Goal: Information Seeking & Learning: Learn about a topic

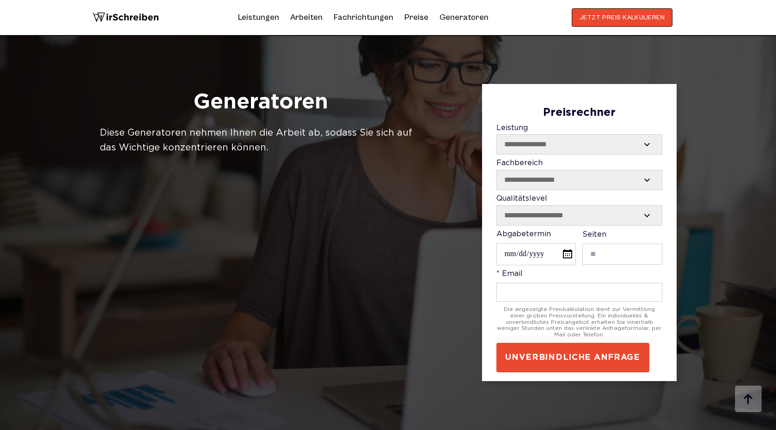
scroll to position [434, 0]
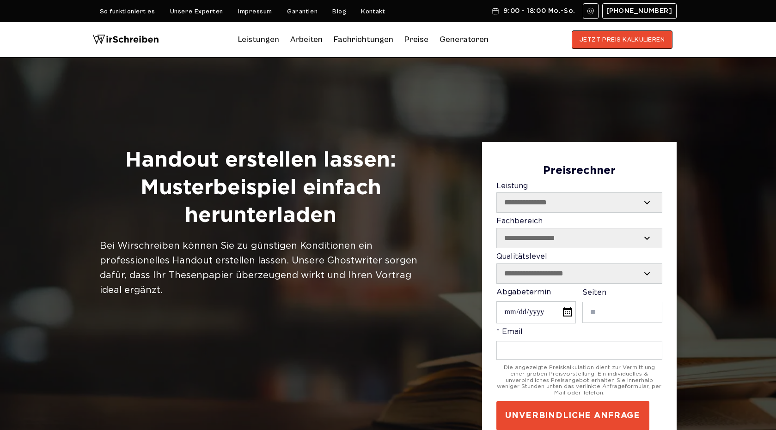
scroll to position [294, 0]
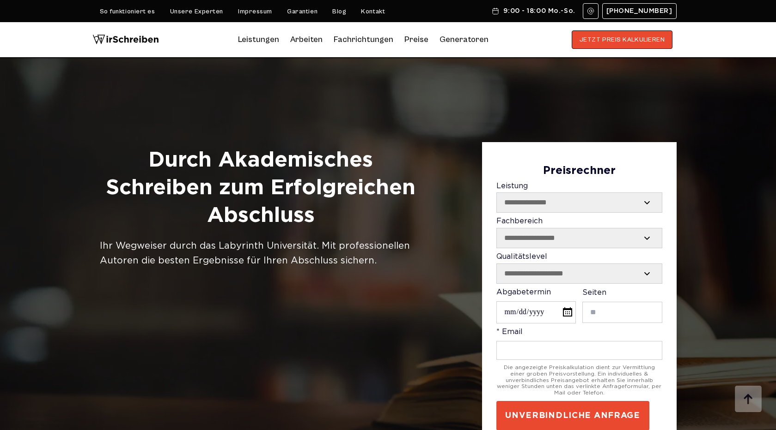
scroll to position [294, 0]
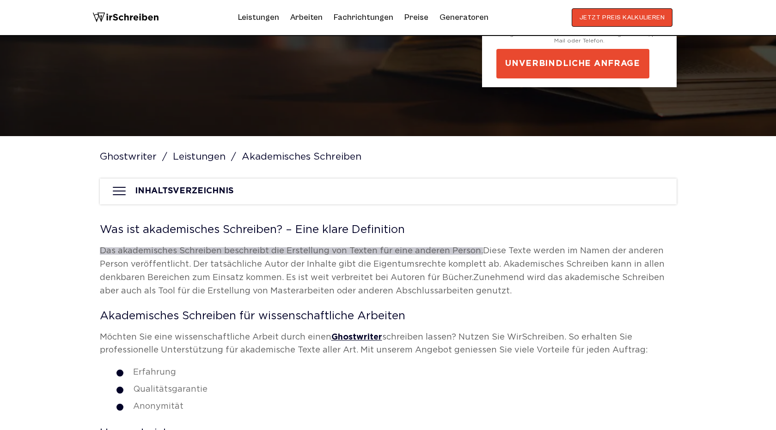
scroll to position [2234, 0]
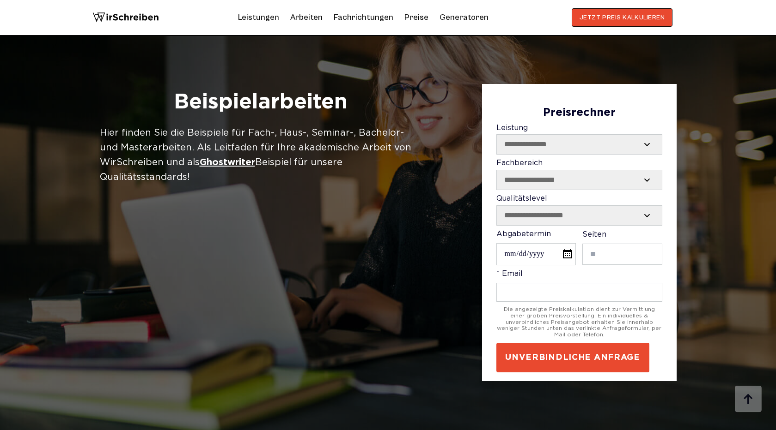
scroll to position [1545, 0]
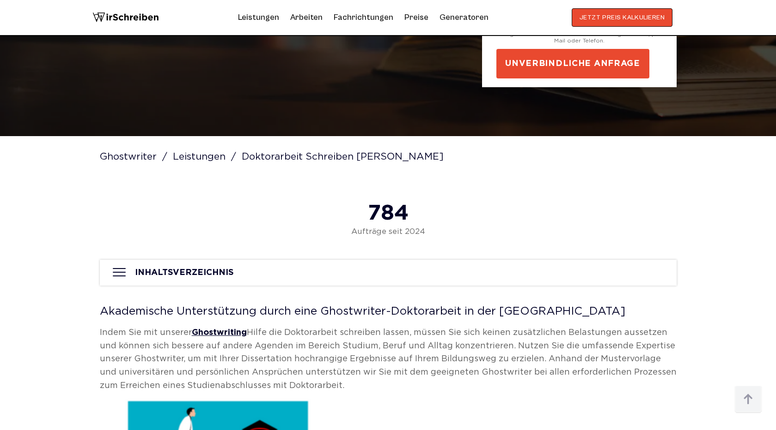
scroll to position [621, 0]
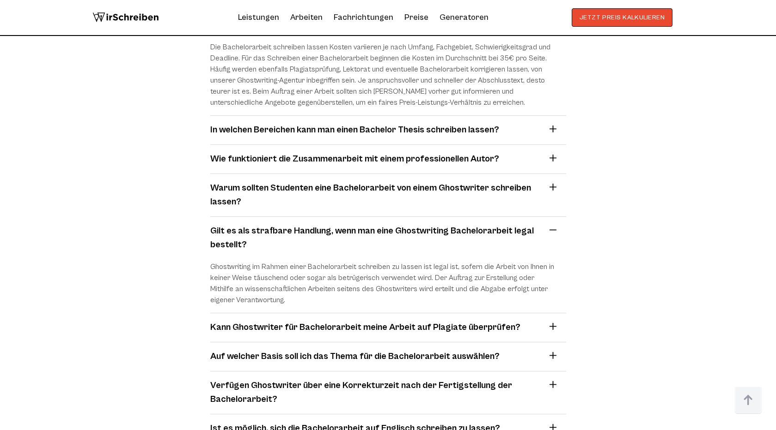
scroll to position [5918, 0]
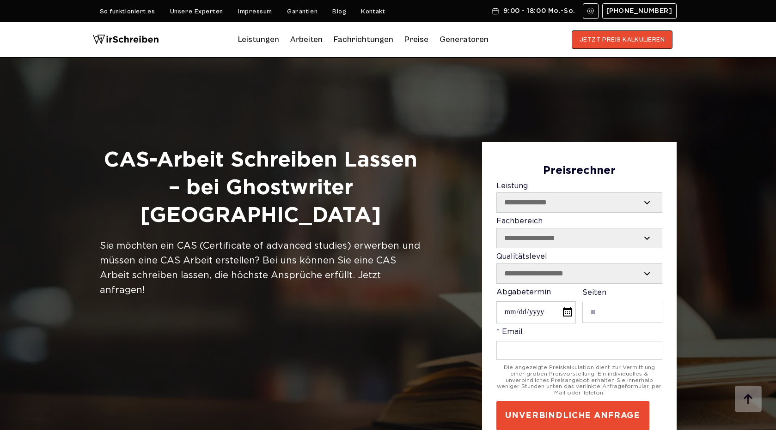
scroll to position [388, 0]
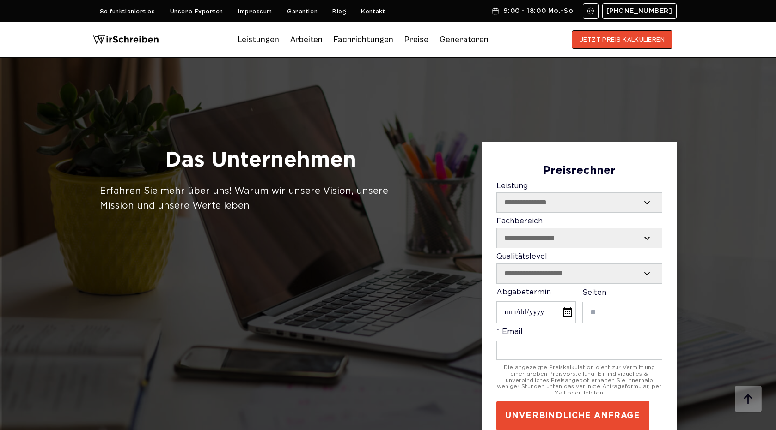
scroll to position [533, 0]
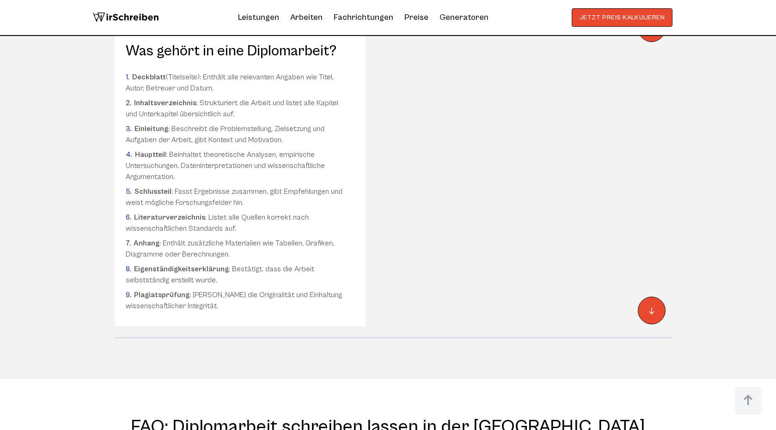
scroll to position [5784, 0]
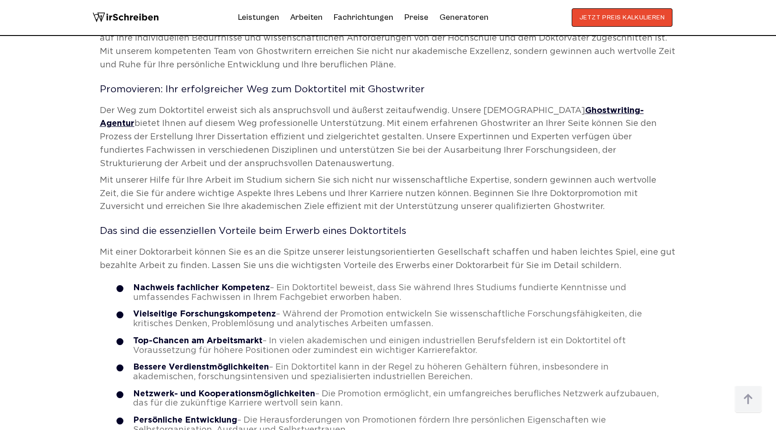
scroll to position [825, 0]
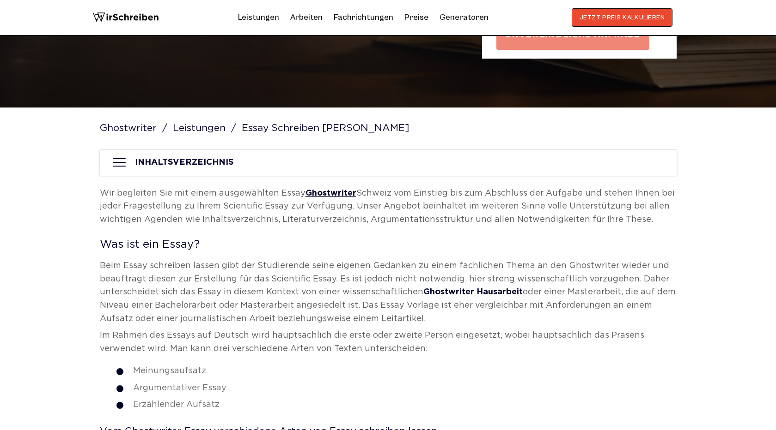
scroll to position [323, 0]
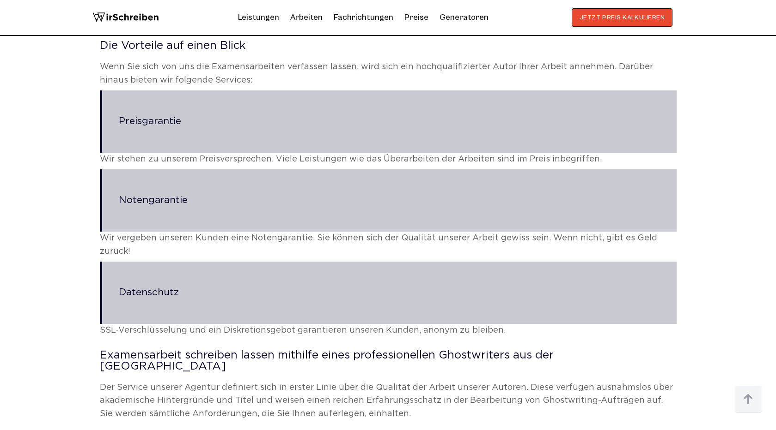
scroll to position [489, 0]
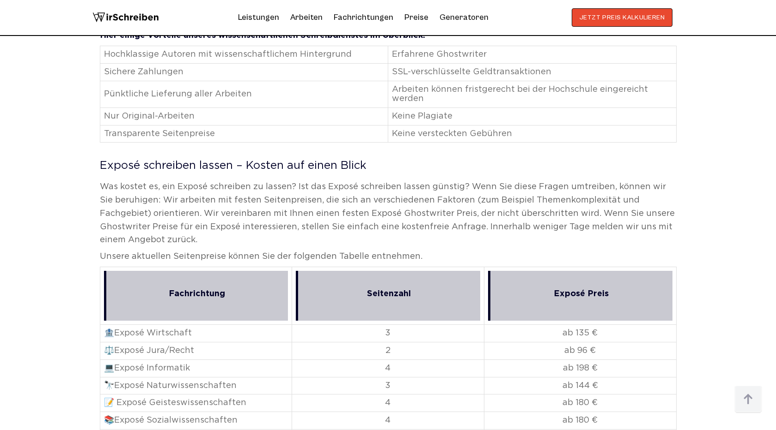
scroll to position [2499, 0]
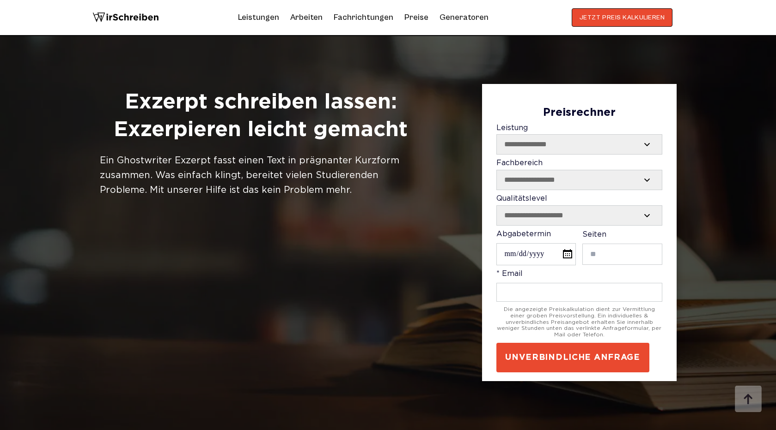
scroll to position [459, 0]
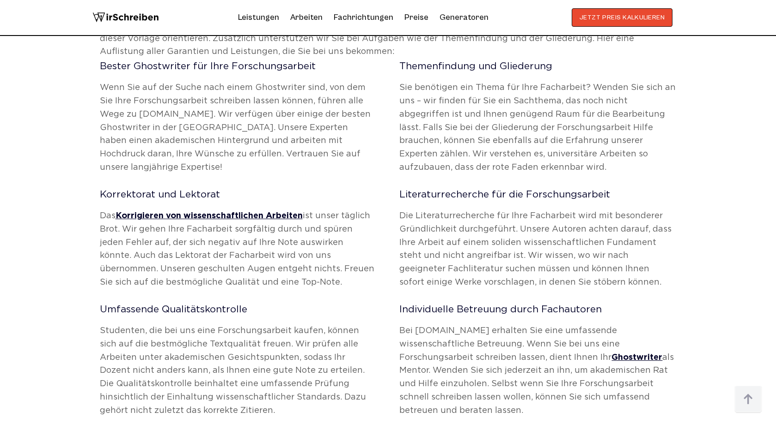
scroll to position [1588, 0]
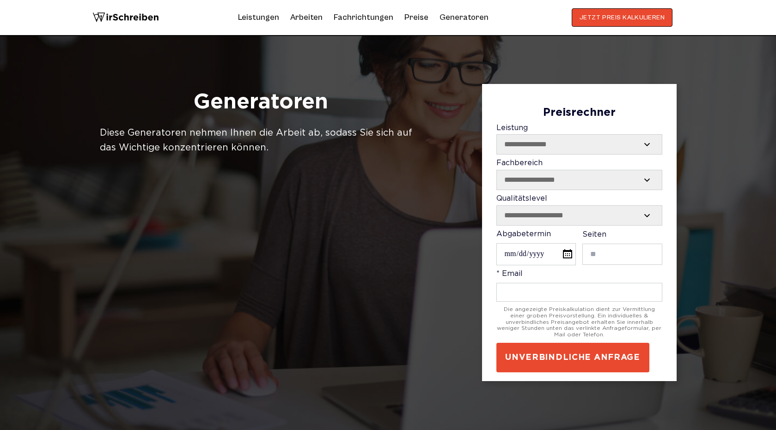
scroll to position [362, 0]
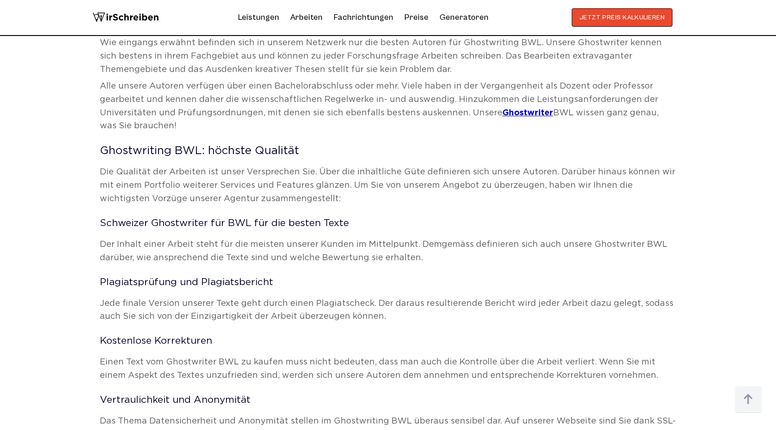
scroll to position [855, 0]
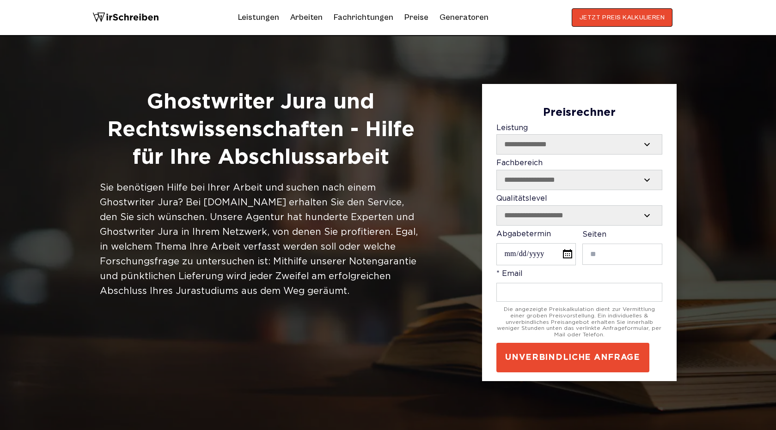
scroll to position [294, 0]
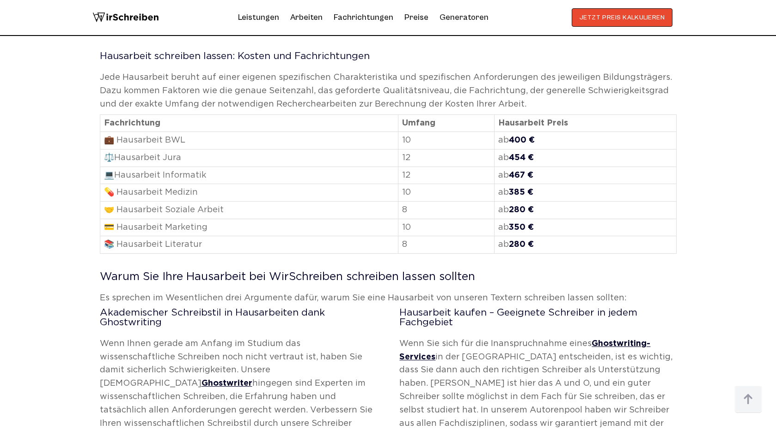
scroll to position [3208, 0]
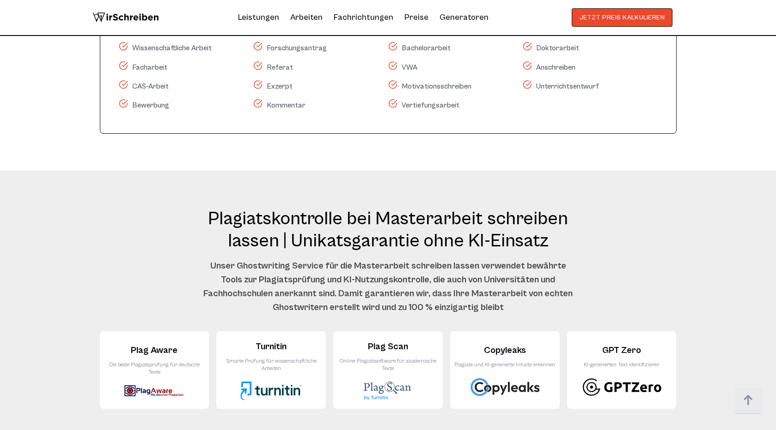
scroll to position [5494, 0]
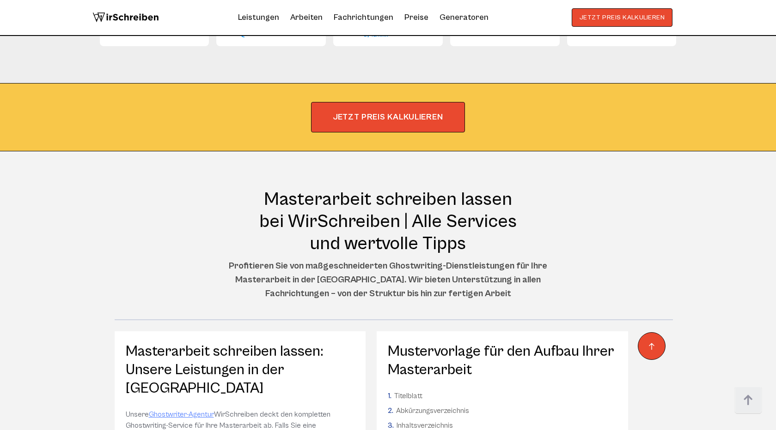
click at [494, 152] on section "Masterarbeit schreiben lassen bei WirSchreiben | Alle Services und wertvolle Ti…" at bounding box center [388, 425] width 776 height 546
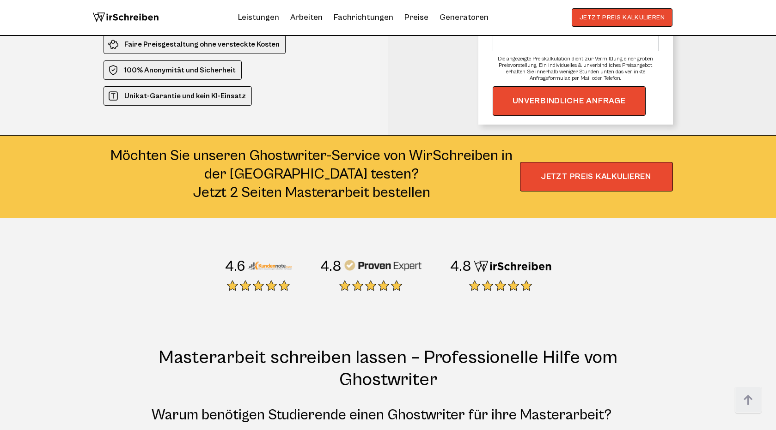
scroll to position [0, 0]
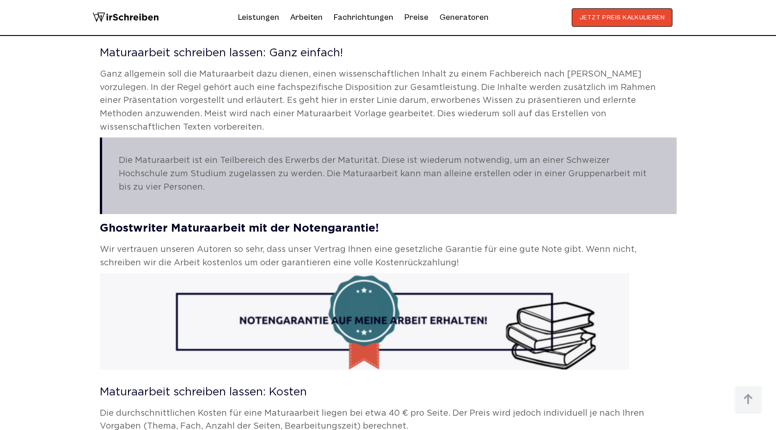
scroll to position [1173, 0]
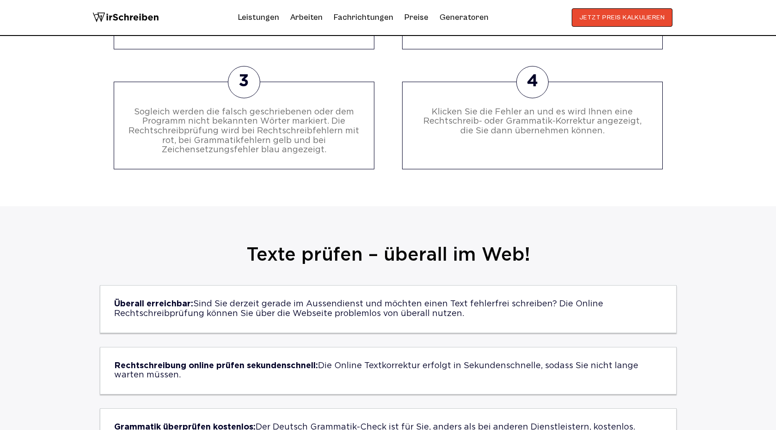
scroll to position [236, 0]
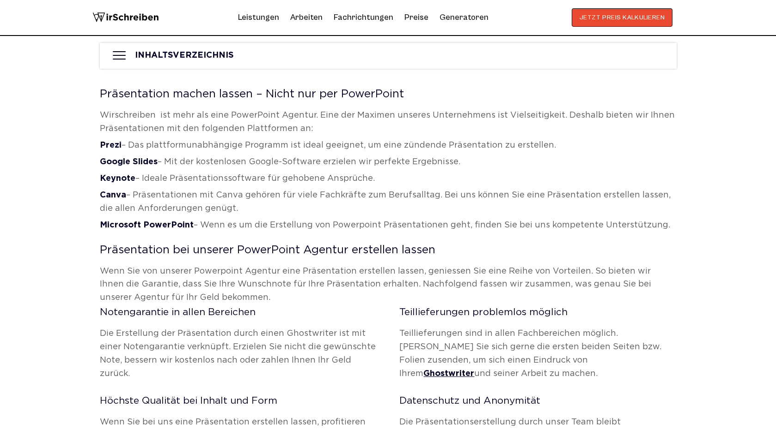
scroll to position [433, 0]
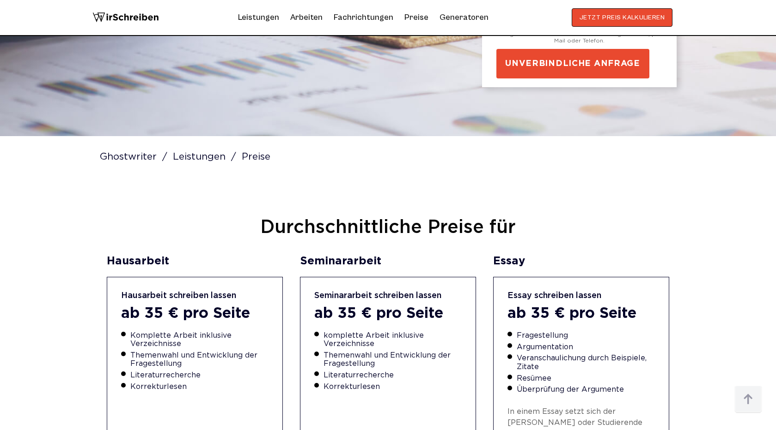
scroll to position [1219, 0]
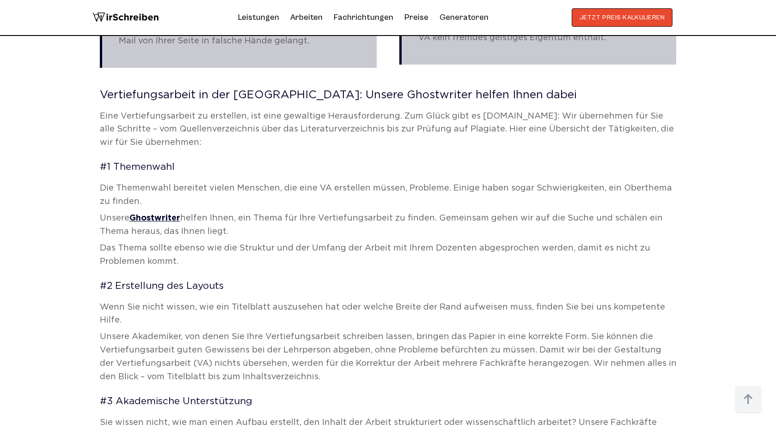
scroll to position [1425, 0]
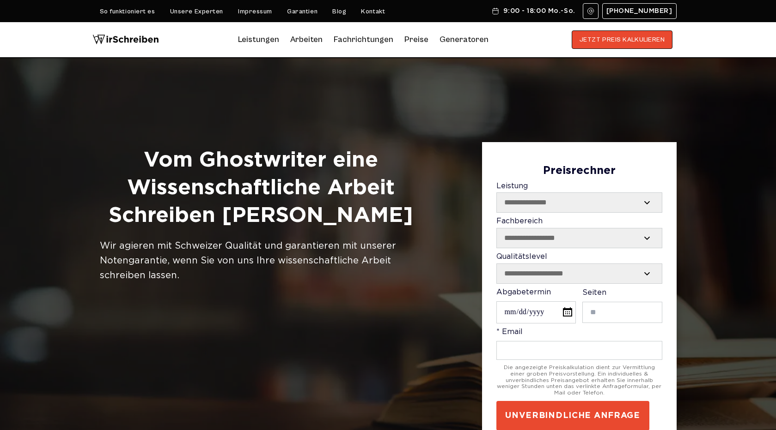
click at [210, 193] on h1 "Vom Ghostwriter eine Wissenschaftliche Arbeit Schreiben Lassen" at bounding box center [261, 188] width 322 height 83
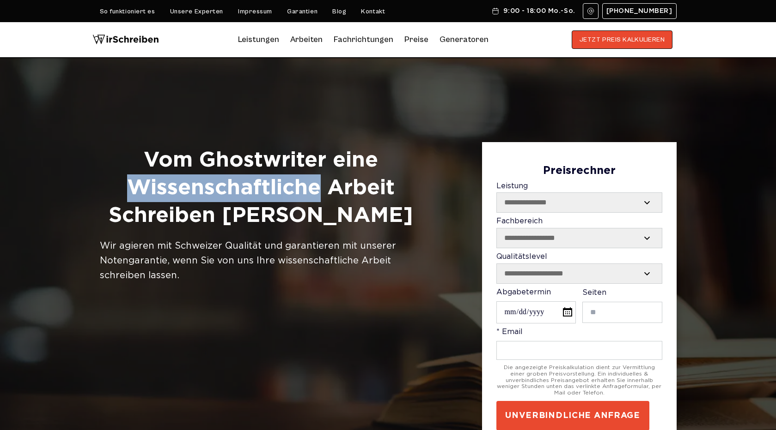
click at [210, 193] on h1 "Vom Ghostwriter eine Wissenschaftliche Arbeit Schreiben Lassen" at bounding box center [261, 188] width 322 height 83
click at [378, 190] on h1 "Vom Ghostwriter eine Wissenschaftliche Arbeit Schreiben Lassen" at bounding box center [261, 188] width 322 height 83
copy h1 "Wissenschaftliche Arbeit"
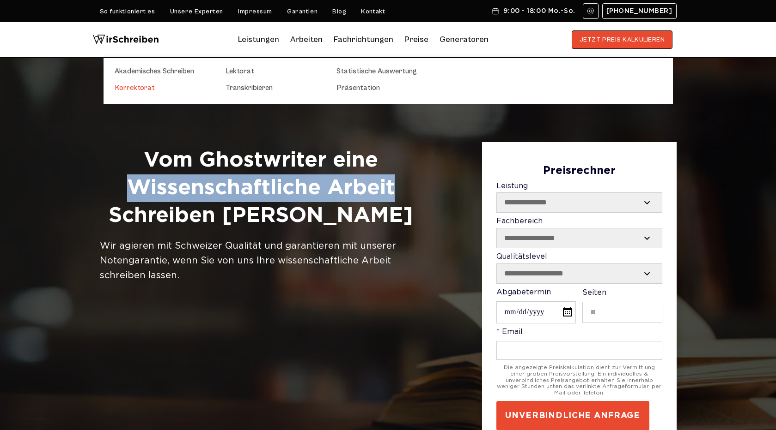
click at [144, 86] on link "Korrektorat" at bounding box center [161, 87] width 92 height 11
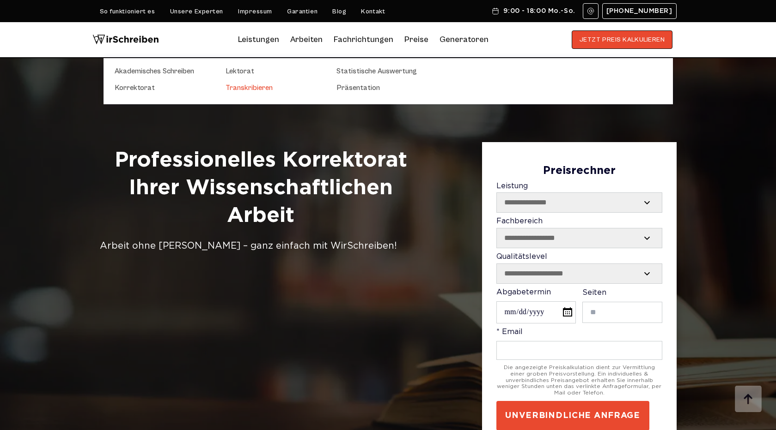
click at [253, 83] on link "Transkribieren" at bounding box center [271, 87] width 92 height 11
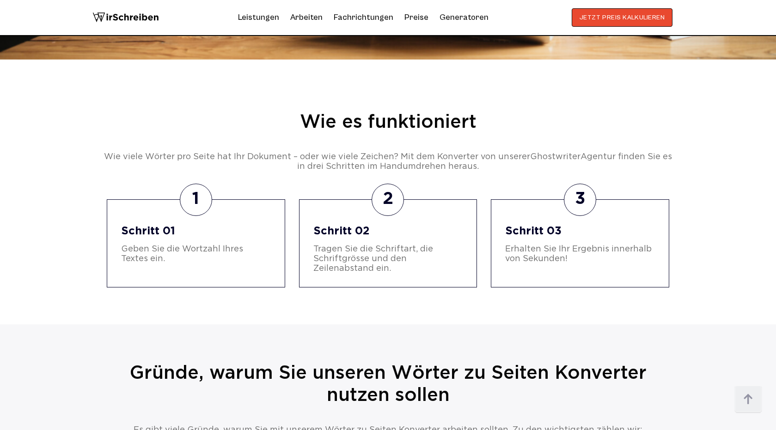
scroll to position [2084, 0]
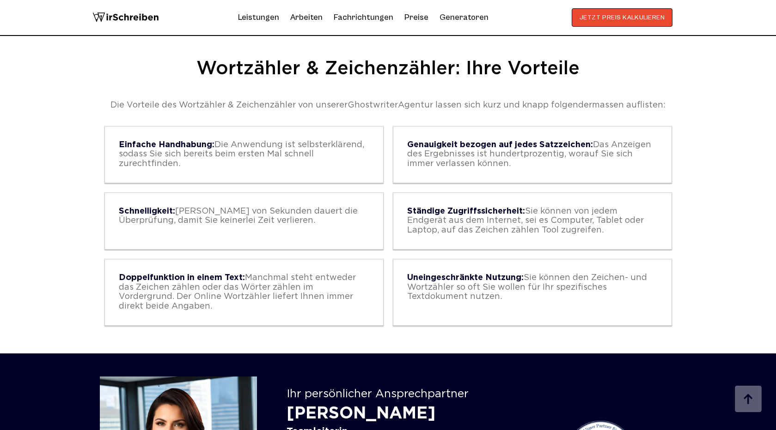
scroll to position [828, 0]
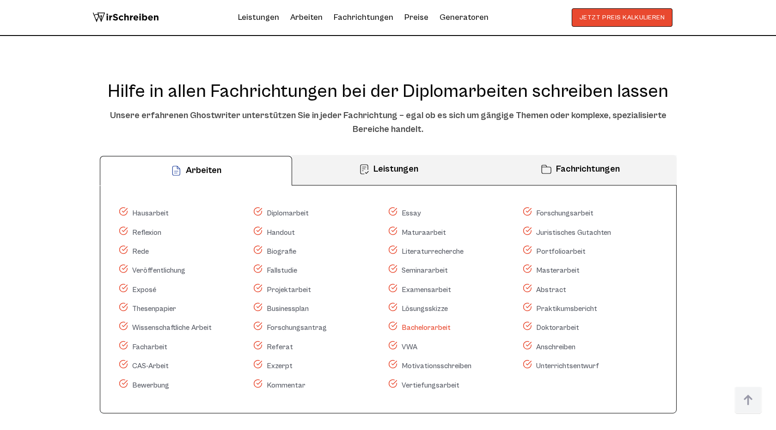
scroll to position [6425, 0]
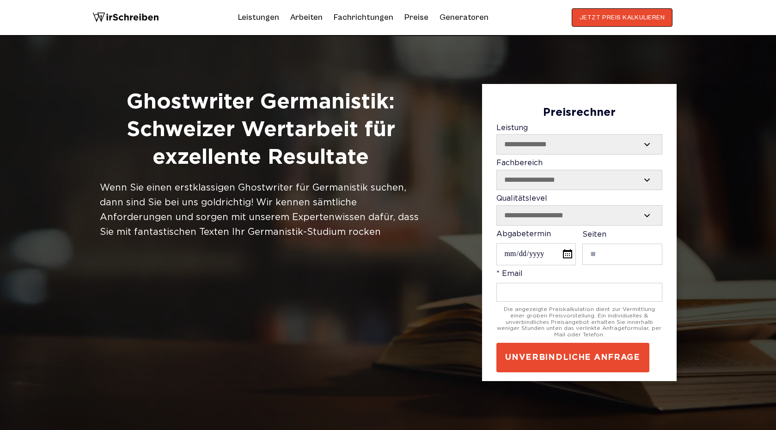
scroll to position [388, 0]
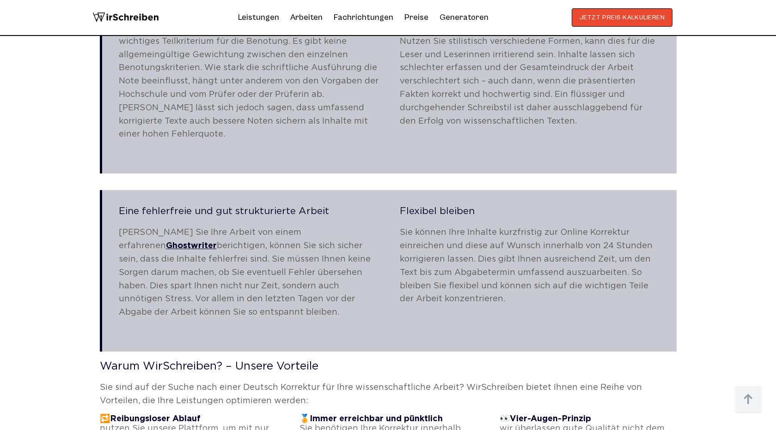
scroll to position [2270, 0]
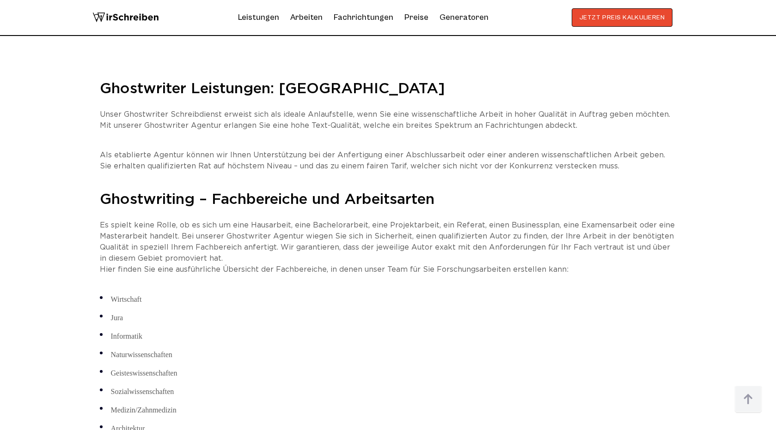
scroll to position [1938, 0]
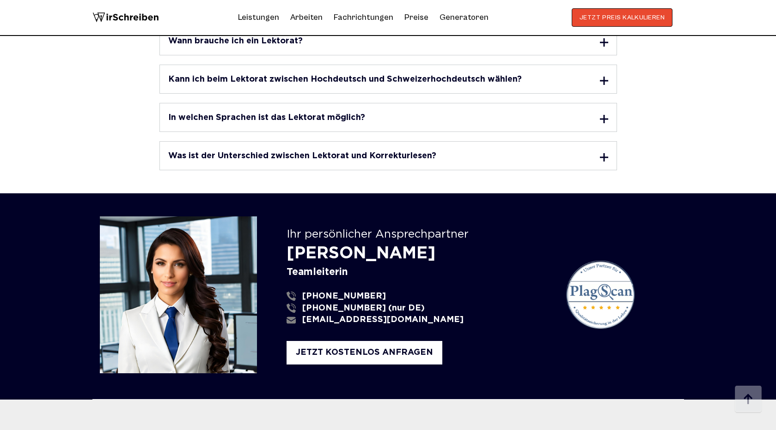
scroll to position [2416, 0]
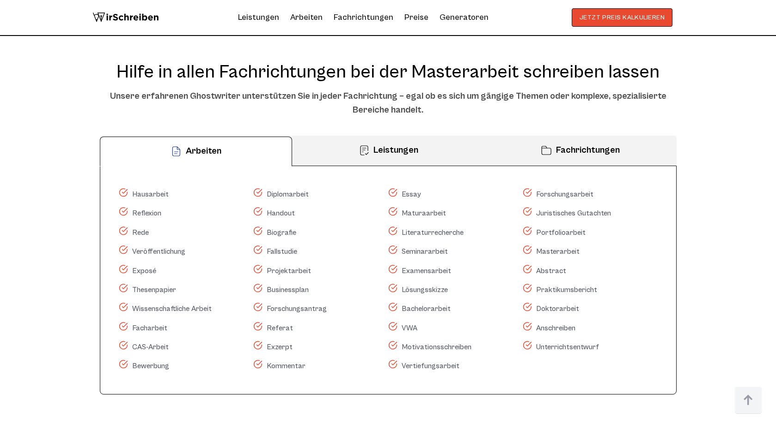
scroll to position [6523, 0]
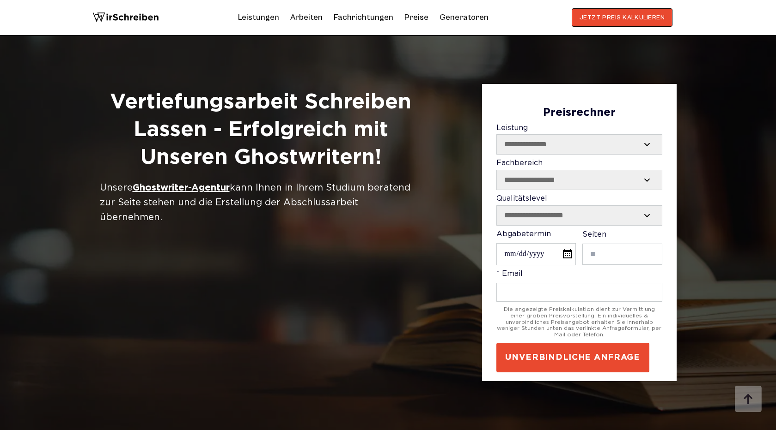
scroll to position [621, 0]
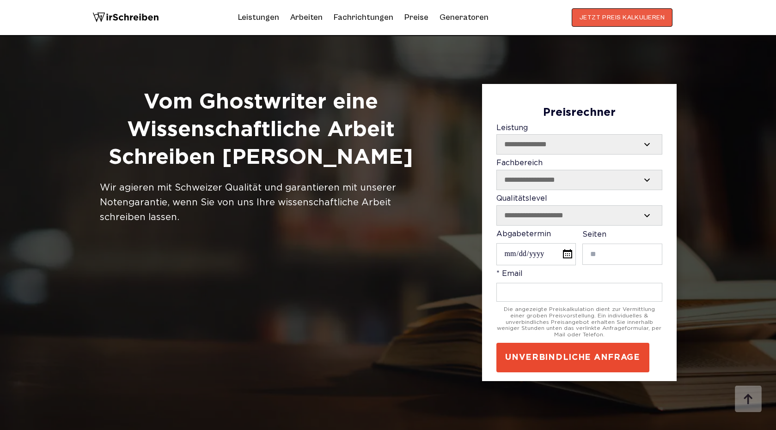
scroll to position [522, 0]
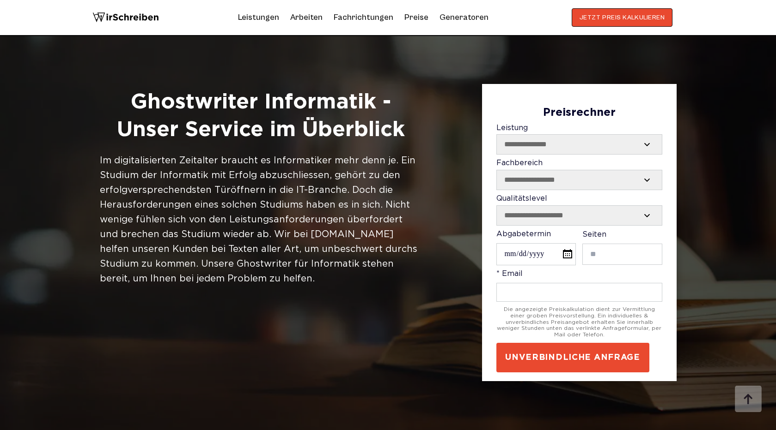
scroll to position [1289, 0]
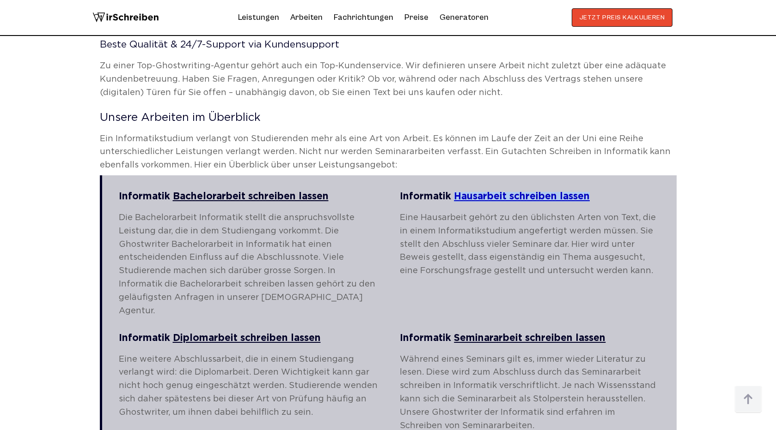
drag, startPoint x: 605, startPoint y: 153, endPoint x: 455, endPoint y: 155, distance: 150.1
click at [455, 192] on h3 "Informatik Hausarbeit schreiben lassen" at bounding box center [530, 197] width 260 height 10
copy link "Hausarbeit schreiben lassen"
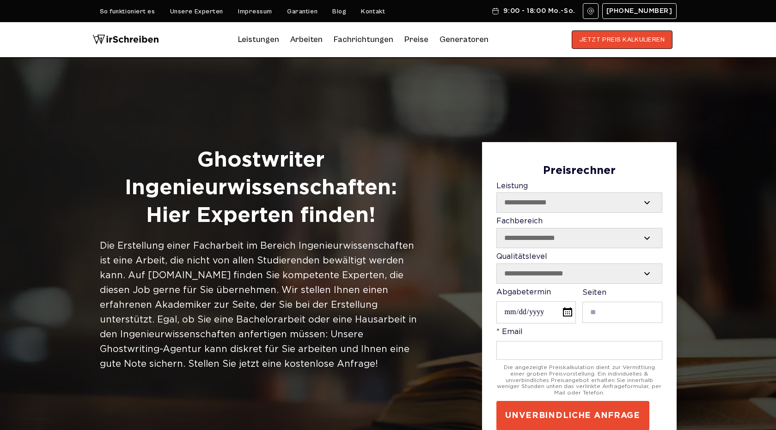
click at [235, 193] on h1 "Ghostwriter Ingenieurwissenschaften: Hier Experten finden!" at bounding box center [261, 188] width 322 height 83
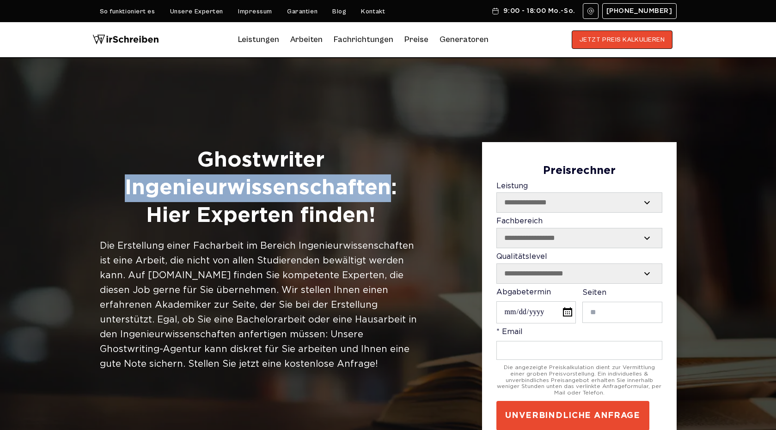
click at [235, 193] on h1 "Ghostwriter Ingenieurwissenschaften: Hier Experten finden!" at bounding box center [261, 188] width 322 height 83
copy h1 "Ingenieurwissenschaften"
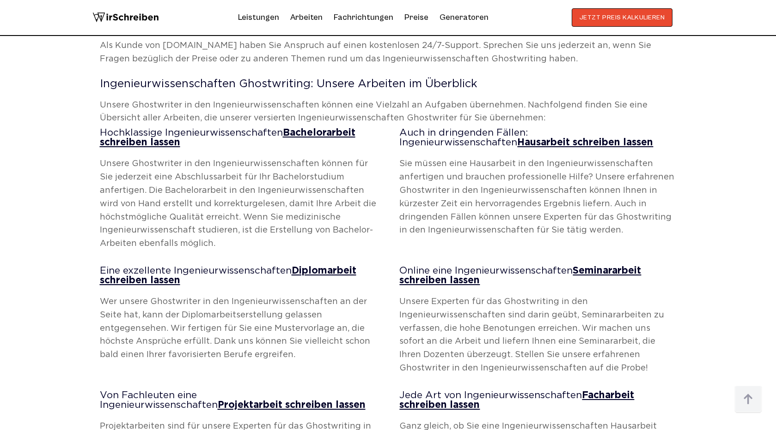
scroll to position [1369, 0]
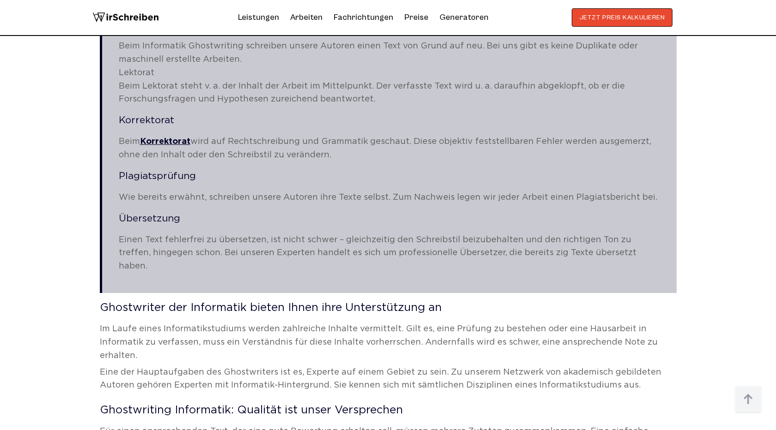
scroll to position [536, 0]
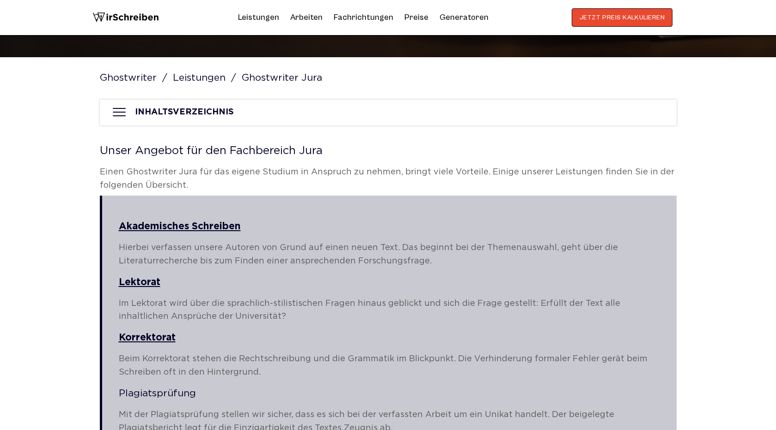
scroll to position [364, 0]
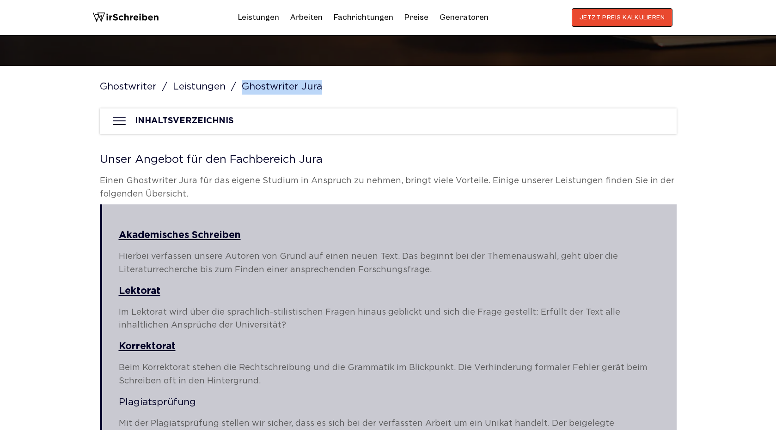
drag, startPoint x: 244, startPoint y: 84, endPoint x: 326, endPoint y: 84, distance: 81.3
click at [326, 84] on div "Ghostwriter Leistungen Ghostwriter Jura" at bounding box center [388, 87] width 576 height 42
copy span "Ghostwriter Jura"
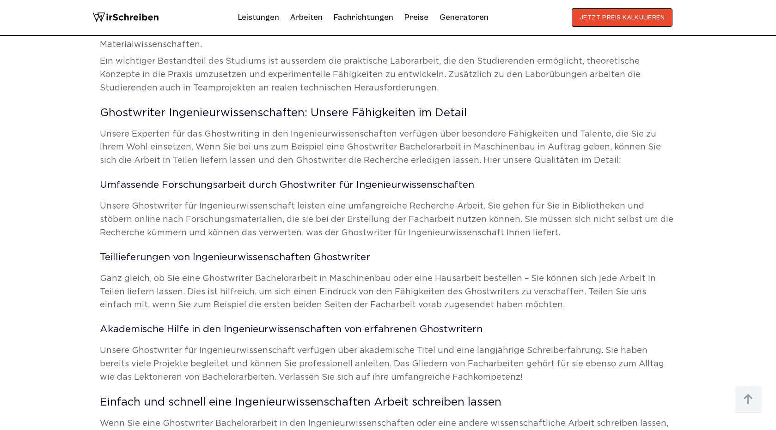
scroll to position [2285, 0]
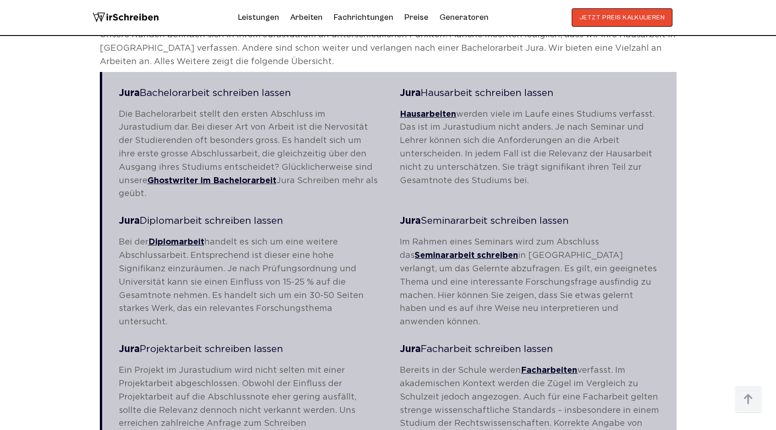
scroll to position [1549, 0]
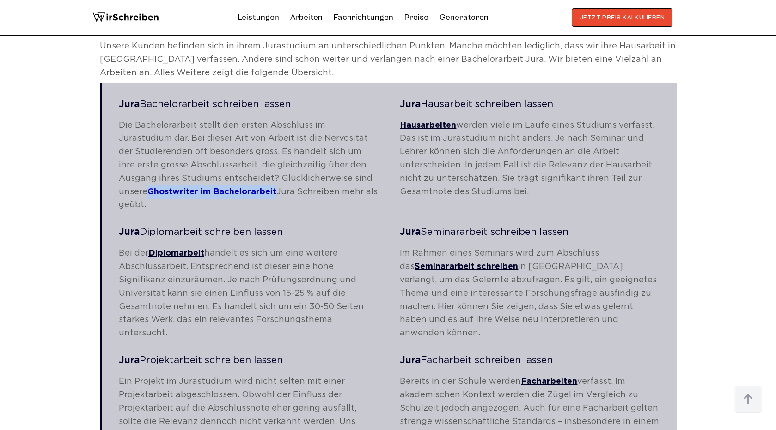
drag, startPoint x: 276, startPoint y: 176, endPoint x: 149, endPoint y: 177, distance: 127.5
click at [149, 177] on p "Die Bachelorarbeit stellt den ersten Abschluss im Jurastudium dar. Bei dieser A…" at bounding box center [249, 165] width 260 height 93
copy link "Ghostwriter im Bachelorarbeit"
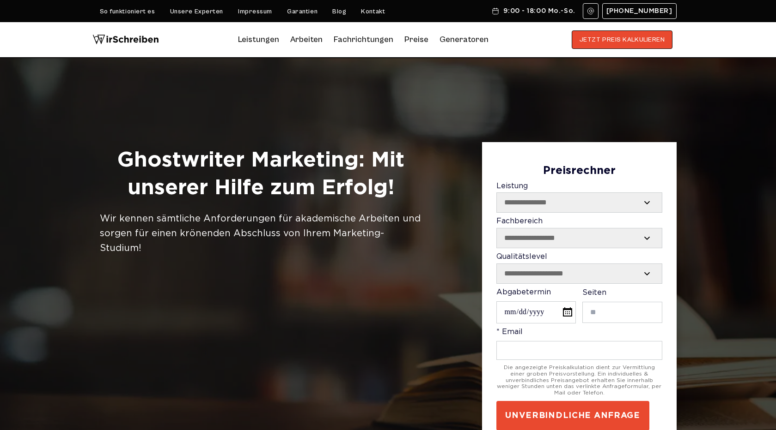
click at [175, 158] on h1 "Ghostwriter Marketing: Mit unserer Hilfe zum Erfolg!" at bounding box center [261, 174] width 322 height 55
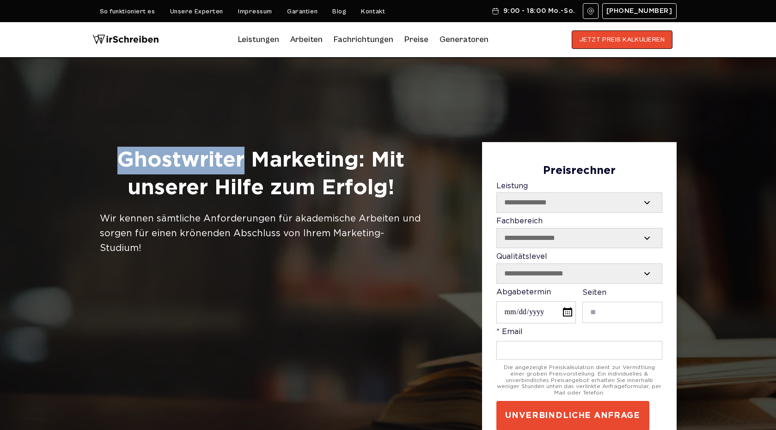
click at [175, 158] on h1 "Ghostwriter Marketing: Mit unserer Hilfe zum Erfolg!" at bounding box center [261, 174] width 322 height 55
click at [303, 163] on h1 "Ghostwriter Marketing: Mit unserer Hilfe zum Erfolg!" at bounding box center [261, 174] width 322 height 55
copy h1 "Ghostwriter Marketing"
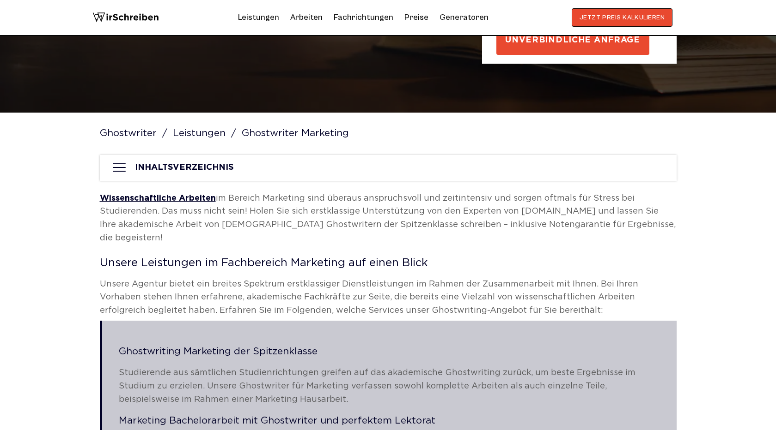
scroll to position [320, 0]
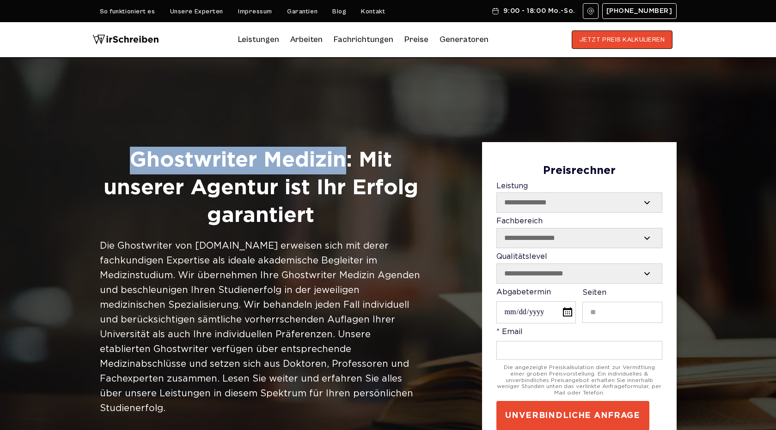
drag, startPoint x: 133, startPoint y: 170, endPoint x: 341, endPoint y: 162, distance: 207.5
click at [341, 162] on h1 "Ghostwriter Medizin: Mit unserer Agentur ist Ihr Erfolg garantiert" at bounding box center [261, 188] width 322 height 83
copy h1 "Ghostwriter Medizin"
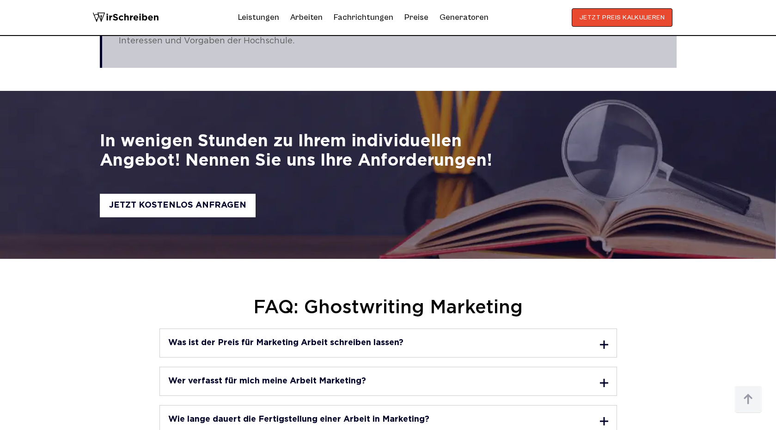
scroll to position [3078, 0]
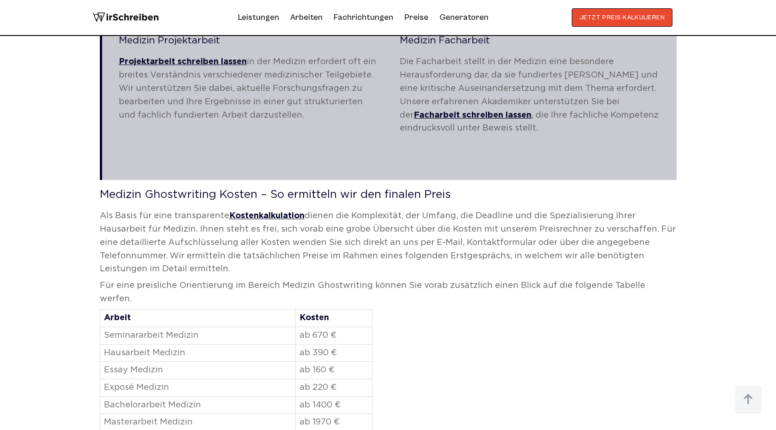
scroll to position [1752, 0]
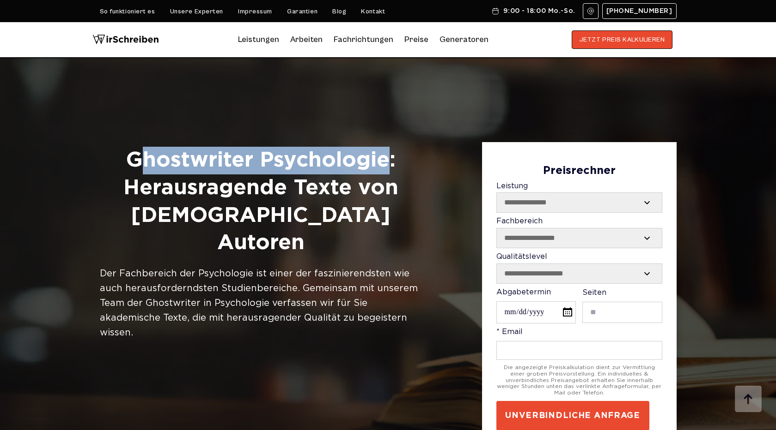
drag, startPoint x: 133, startPoint y: 160, endPoint x: 386, endPoint y: 157, distance: 252.7
click at [386, 157] on h1 "Ghostwriter Psychologie: Herausragende Texte von [DEMOGRAPHIC_DATA] Autoren" at bounding box center [261, 202] width 322 height 110
drag, startPoint x: 121, startPoint y: 161, endPoint x: 392, endPoint y: 166, distance: 271.2
click at [392, 166] on h1 "Ghostwriter Psychologie: Herausragende Texte von [DEMOGRAPHIC_DATA] Autoren" at bounding box center [261, 202] width 322 height 110
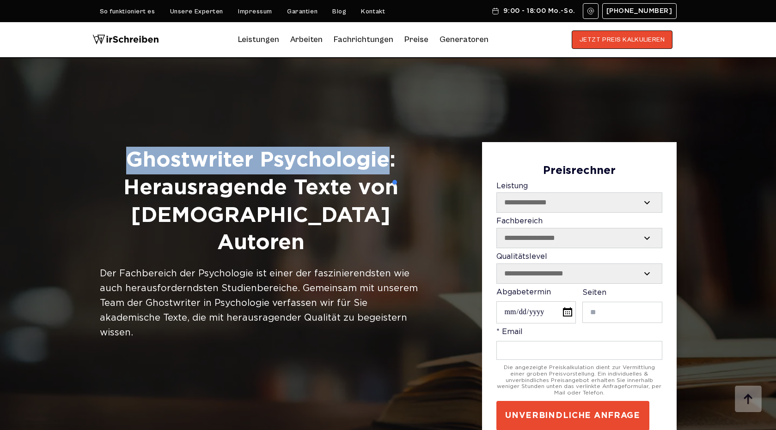
copy h1 "Ghostwriter Psychologie"
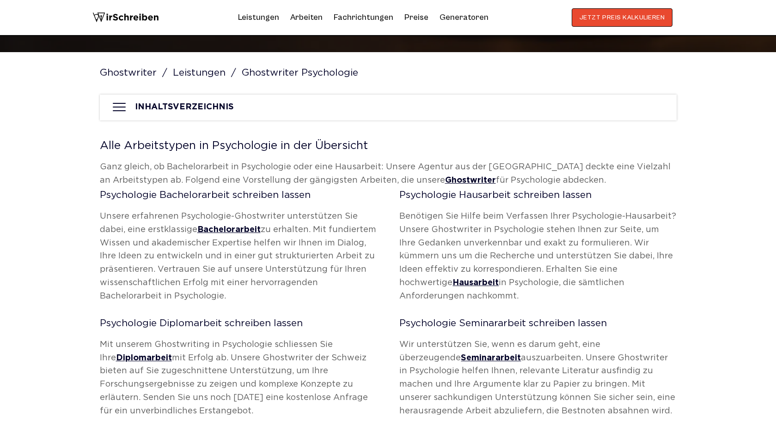
scroll to position [377, 0]
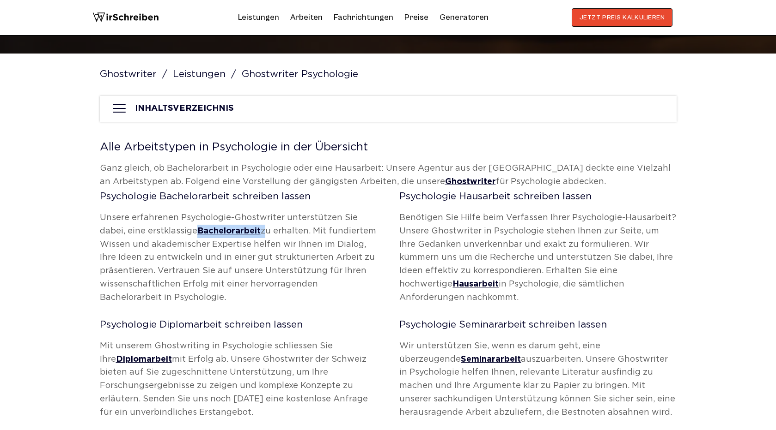
drag, startPoint x: 261, startPoint y: 230, endPoint x: 196, endPoint y: 231, distance: 64.7
click at [196, 231] on p "Unsere erfahrenen Psychologie-Ghostwriter unterstützen Sie dabei, eine erstklas…" at bounding box center [238, 258] width 277 height 93
copy p "Bachelorarbeit"
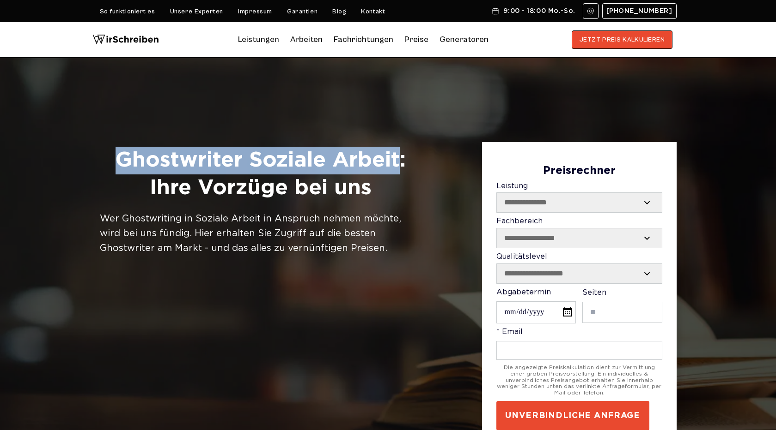
drag, startPoint x: 112, startPoint y: 161, endPoint x: 402, endPoint y: 164, distance: 290.1
click at [402, 164] on h1 "Ghostwriter Soziale Arbeit: Ihre Vorzüge bei uns" at bounding box center [261, 174] width 322 height 55
copy h1 "Ghostwriter Soziale Arbeit"
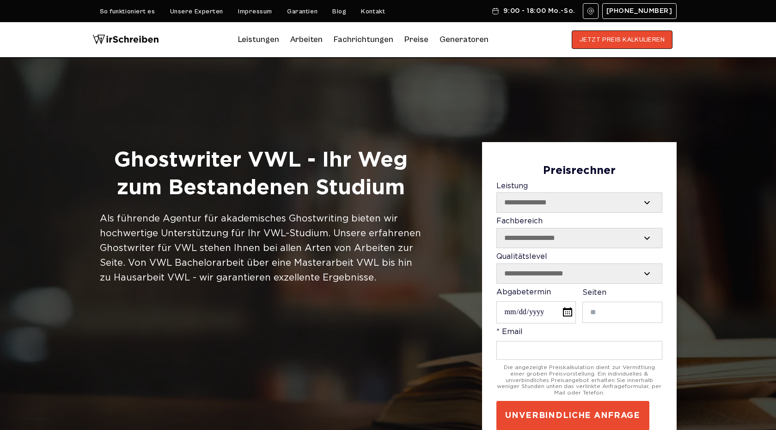
click at [166, 155] on h1 "Ghostwriter VWL - Ihr Weg zum Bestandenen Studium" at bounding box center [261, 174] width 322 height 55
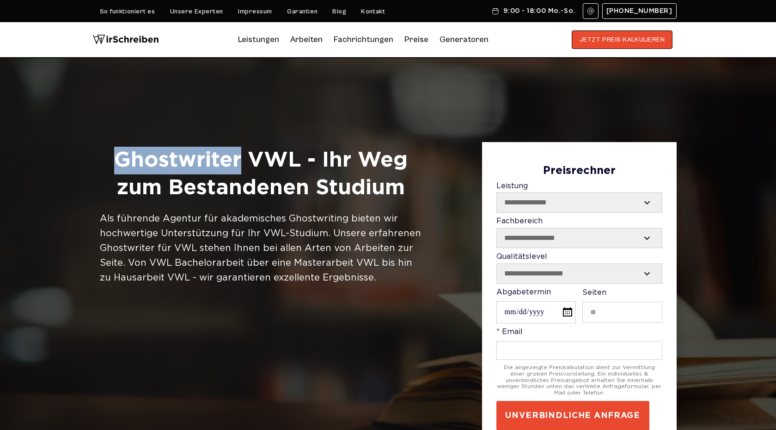
click at [166, 155] on h1 "Ghostwriter VWL - Ihr Weg zum Bestandenen Studium" at bounding box center [261, 174] width 322 height 55
click at [270, 159] on h1 "Ghostwriter VWL - Ihr Weg zum Bestandenen Studium" at bounding box center [261, 174] width 322 height 55
copy h1 "Ghostwriter VWL"
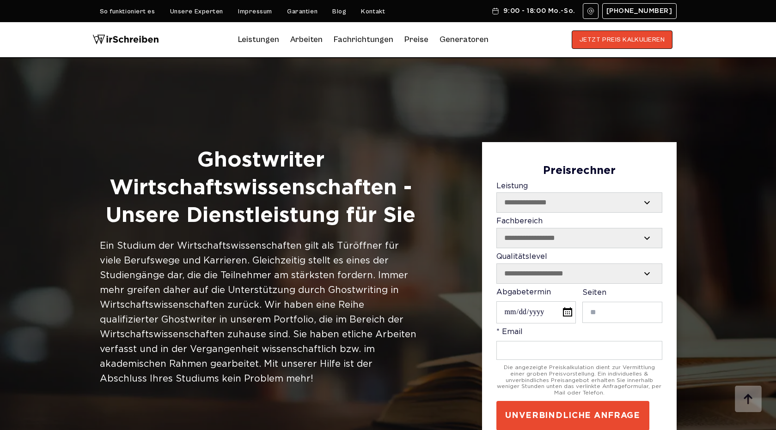
click at [226, 163] on h1 "Ghostwriter Wirtschaftswissenschaften - Unsere Dienstleistung für Sie" at bounding box center [261, 188] width 322 height 83
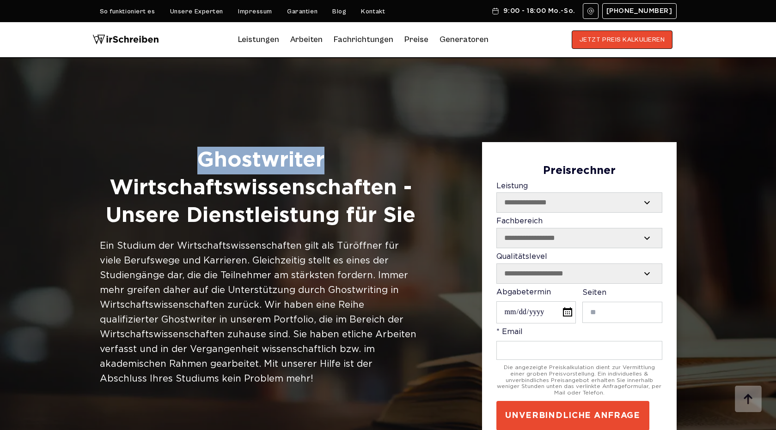
click at [226, 163] on h1 "Ghostwriter Wirtschaftswissenschaften - Unsere Dienstleistung für Sie" at bounding box center [261, 188] width 322 height 83
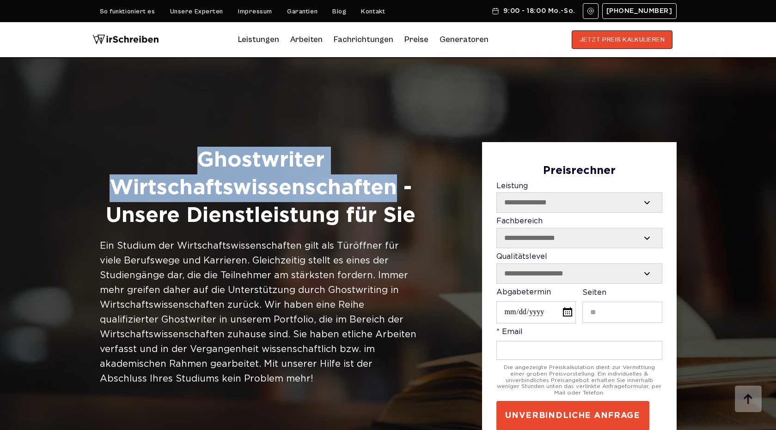
click at [267, 189] on h1 "Ghostwriter Wirtschaftswissenschaften - Unsere Dienstleistung für Sie" at bounding box center [261, 188] width 322 height 83
copy h1 "Ghostwriter Wirtschaftswissenschaften"
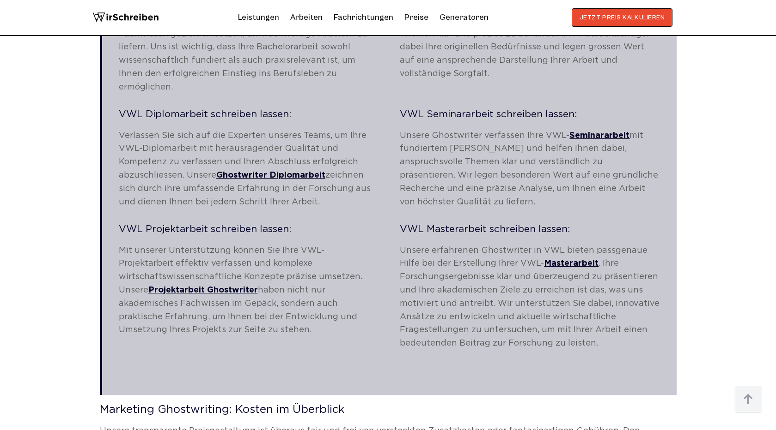
scroll to position [1668, 0]
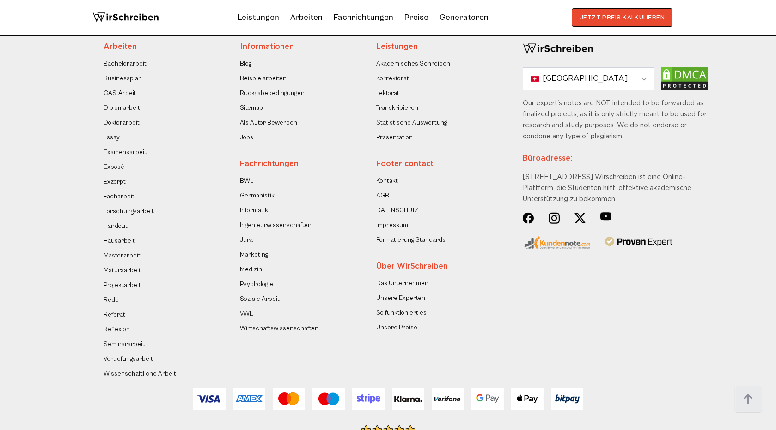
scroll to position [4753, 0]
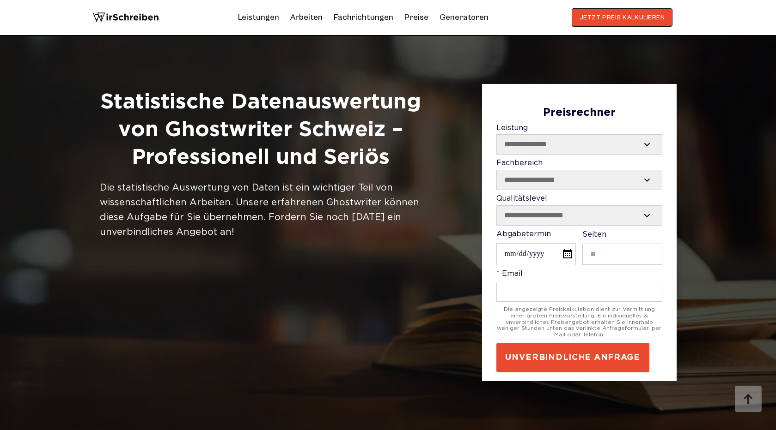
scroll to position [1393, 0]
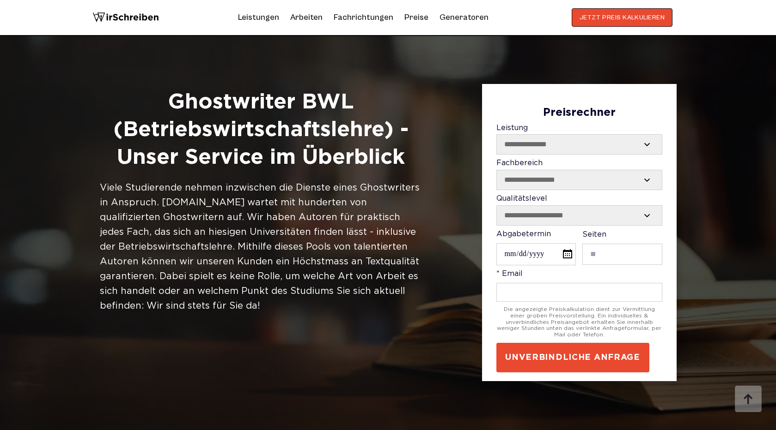
scroll to position [1406, 0]
